Goal: Find specific page/section: Find specific page/section

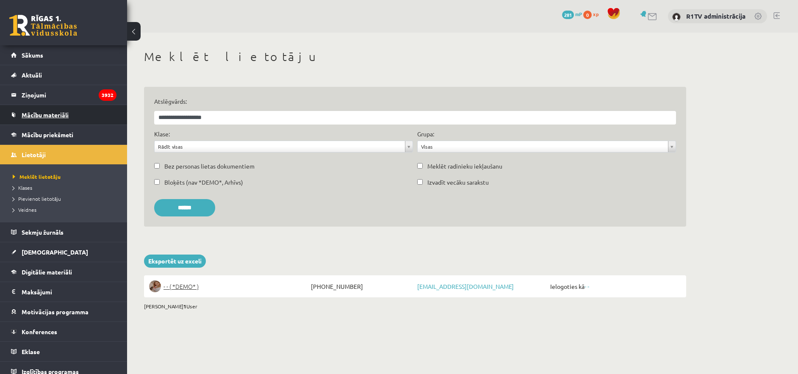
drag, startPoint x: 246, startPoint y: 117, endPoint x: 102, endPoint y: 115, distance: 143.9
click at [79, 111] on div "0 Dāvanas 281 mP 0 xp R1TV administrācija Sākums Aktuāli Kā mācīties eSKOLĀ Kon…" at bounding box center [399, 166] width 798 height 332
type input "**********"
click at [154, 199] on input "******" at bounding box center [184, 207] width 61 height 17
drag, startPoint x: 213, startPoint y: 294, endPoint x: 175, endPoint y: 291, distance: 37.8
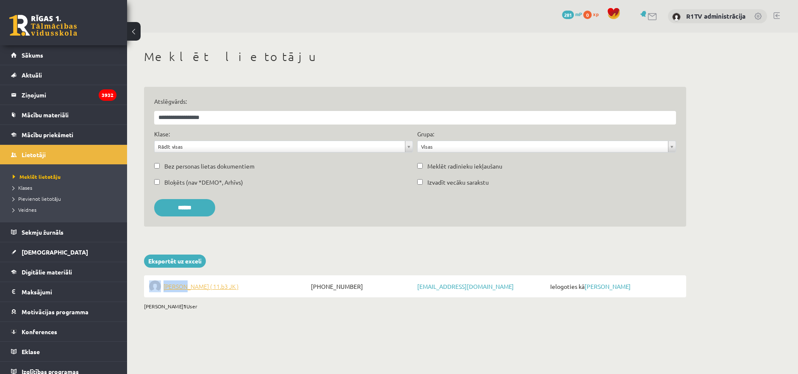
click at [177, 291] on li "[PERSON_NAME] ( 11.b3 JK ) [PHONE_NUMBER] [EMAIL_ADDRESS][DOMAIN_NAME] Ielogoti…" at bounding box center [415, 286] width 542 height 22
click at [172, 295] on li "[PERSON_NAME] ( 11.b3 JK ) [PHONE_NUMBER] [EMAIL_ADDRESS][DOMAIN_NAME] Ielogoti…" at bounding box center [415, 286] width 542 height 22
click at [169, 289] on span "[PERSON_NAME] ( 11.b3 JK )" at bounding box center [200, 286] width 75 height 12
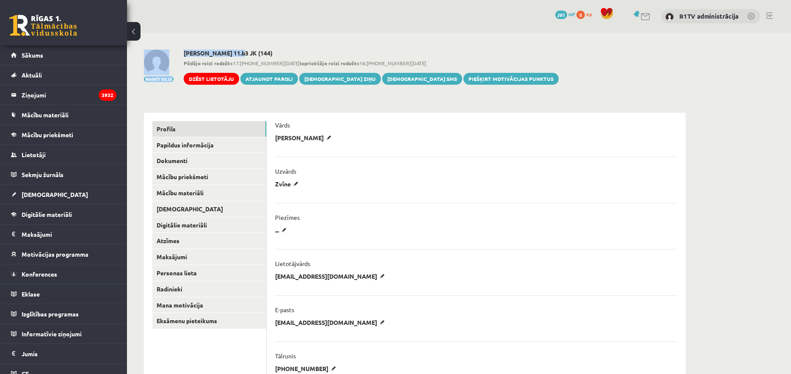
drag, startPoint x: 237, startPoint y: 52, endPoint x: 183, endPoint y: 54, distance: 54.2
click at [183, 54] on div "Mainīt bildi Līva Amanda Zvīne 11.b3 JK (144) Pēdējo reizi redzēts 17:14 02.09.…" at bounding box center [415, 67] width 542 height 35
drag, startPoint x: 183, startPoint y: 53, endPoint x: 232, endPoint y: 52, distance: 49.1
click at [232, 52] on div "Mainīt bildi Līva Amanda Zvīne 11.b3 JK (144) Pēdējo reizi redzēts 17:14 02.09.…" at bounding box center [415, 67] width 542 height 35
click at [236, 52] on h2 "Līva Amanda Zvīne 11.b3 JK (144)" at bounding box center [371, 53] width 375 height 7
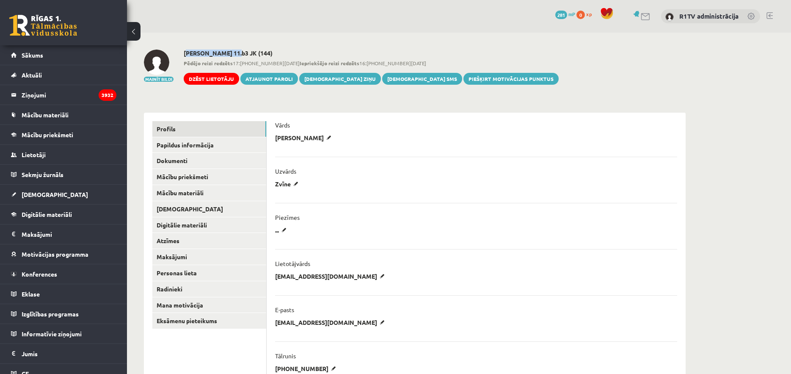
drag, startPoint x: 237, startPoint y: 52, endPoint x: 185, endPoint y: 51, distance: 51.7
click at [185, 51] on h2 "Līva Amanda Zvīne 11.b3 JK (144)" at bounding box center [371, 53] width 375 height 7
click at [227, 55] on h2 "Līva Amanda Zvīne 11.b3 JK (144)" at bounding box center [371, 53] width 375 height 7
drag, startPoint x: 237, startPoint y: 54, endPoint x: 185, endPoint y: 51, distance: 52.2
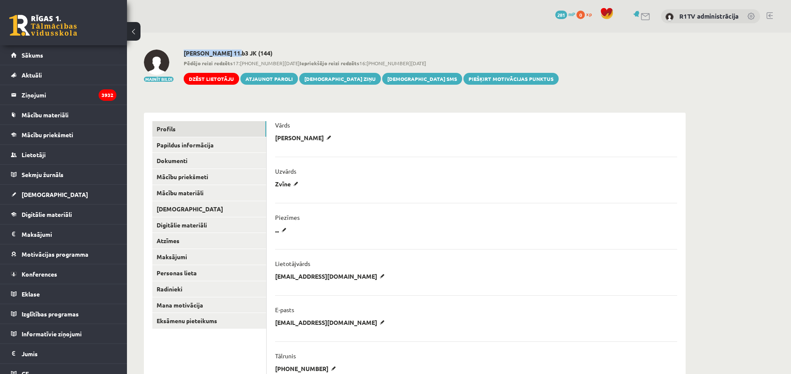
click at [185, 51] on h2 "Līva Amanda Zvīne 11.b3 JK (144)" at bounding box center [371, 53] width 375 height 7
copy h2 "[PERSON_NAME]"
